Goal: Browse casually: Explore the website without a specific task or goal

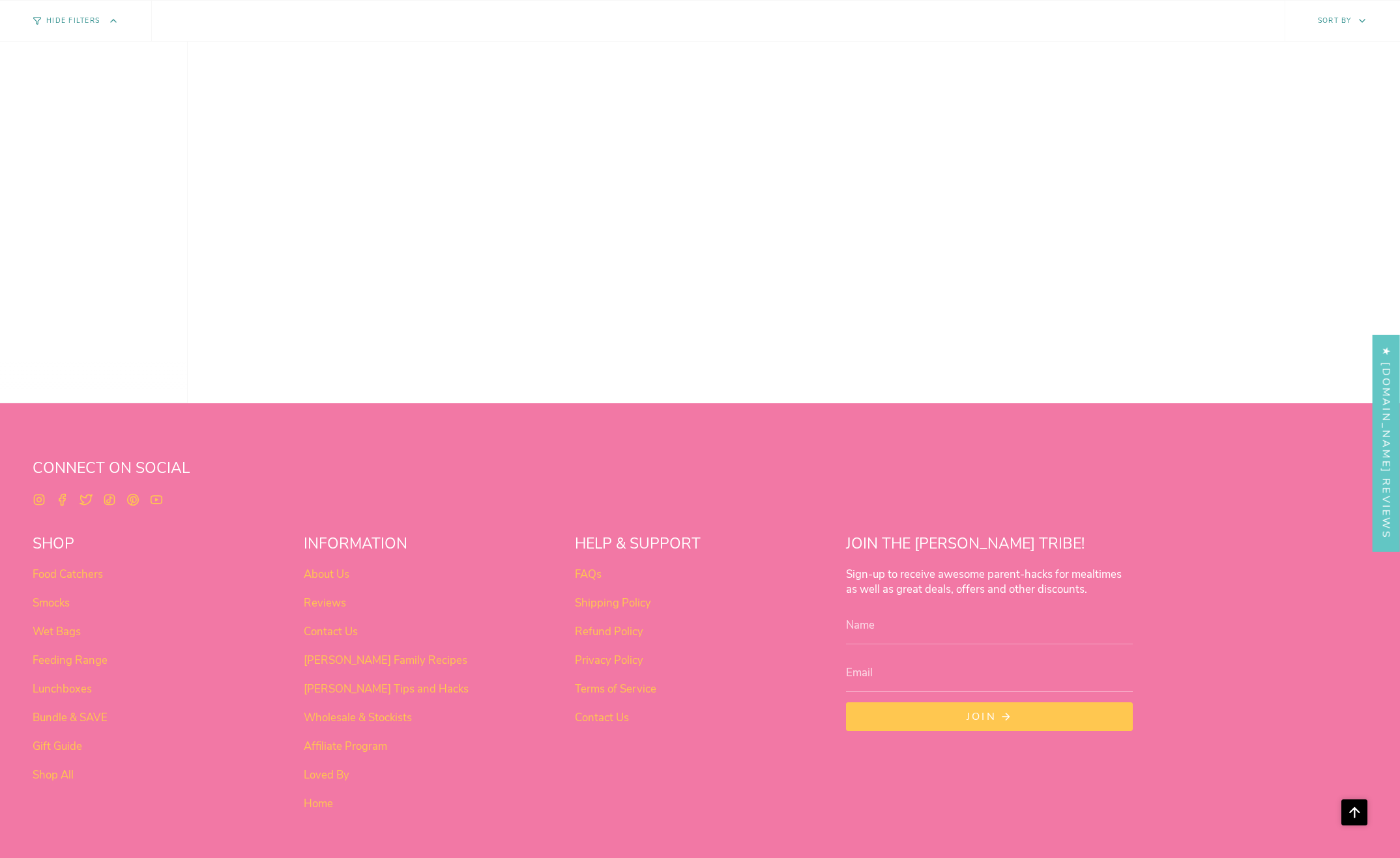
scroll to position [1172, 0]
